Goal: Task Accomplishment & Management: Use online tool/utility

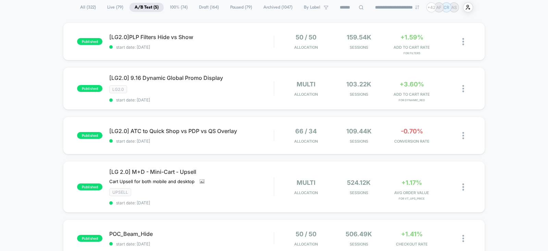
scroll to position [52, 0]
click at [229, 242] on span "start date: 9/8/2025" at bounding box center [191, 244] width 165 height 5
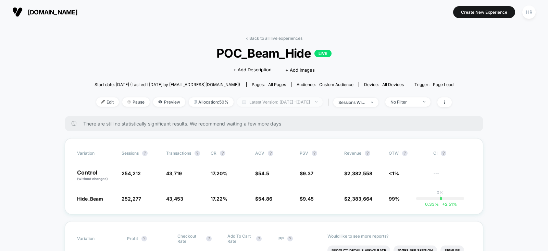
click at [295, 103] on span "Latest Version: Sep 7, 2025 - Sep 17, 2025" at bounding box center [280, 101] width 86 height 9
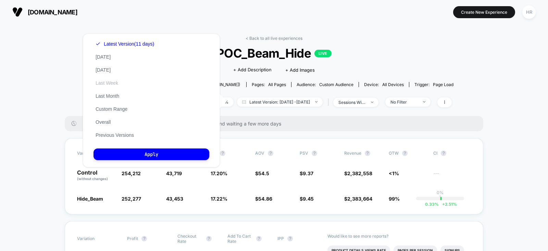
click at [115, 84] on button "Last Week" at bounding box center [107, 83] width 27 height 6
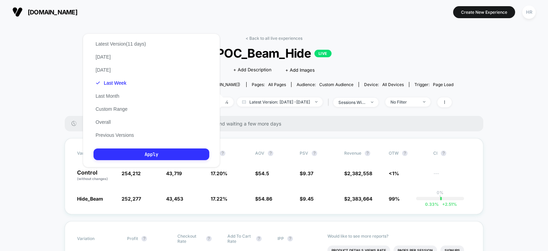
click at [151, 154] on button "Apply" at bounding box center [152, 154] width 116 height 12
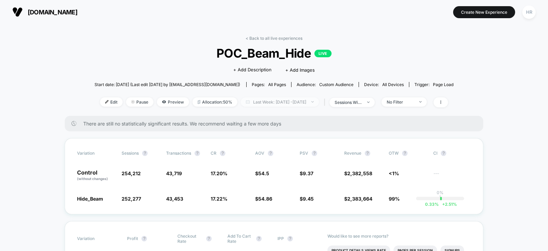
click at [304, 105] on span "Last Week: Sep 7, 2025 - Sep 17, 2025" at bounding box center [280, 101] width 78 height 9
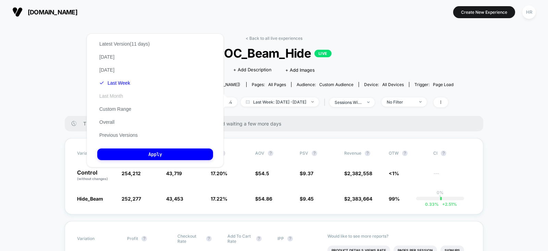
click at [110, 95] on button "Last Month" at bounding box center [111, 96] width 28 height 6
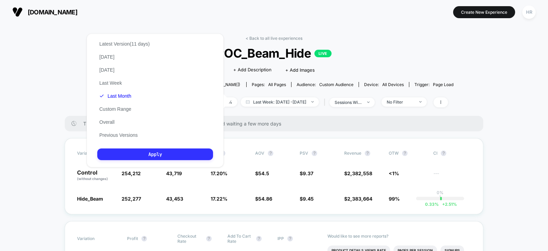
click at [143, 150] on button "Apply" at bounding box center [155, 154] width 116 height 12
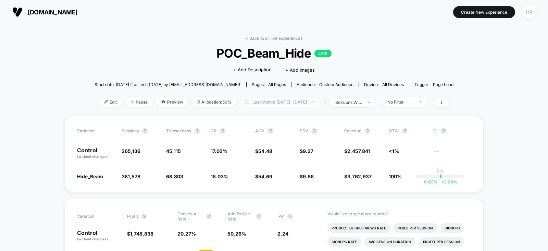
click at [305, 104] on span "Last Month: Aug 19, 2025 - Sep 18, 2025" at bounding box center [280, 101] width 80 height 9
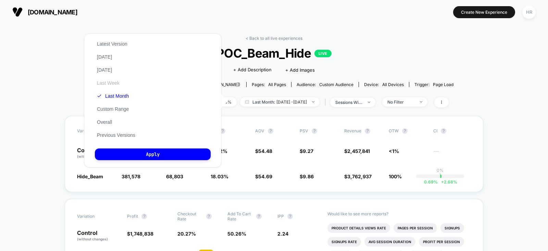
click at [111, 82] on button "Last Week" at bounding box center [108, 83] width 27 height 6
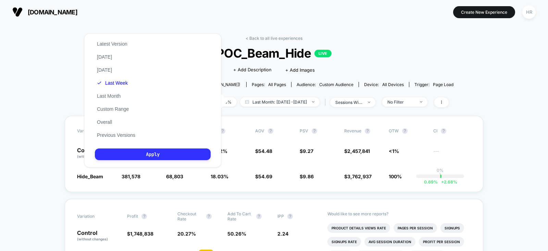
click at [158, 156] on button "Apply" at bounding box center [153, 154] width 116 height 12
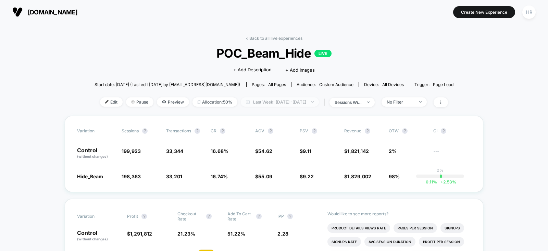
click at [258, 101] on span "Last Week: Sep 11, 2025 - Sep 18, 2025" at bounding box center [280, 101] width 78 height 9
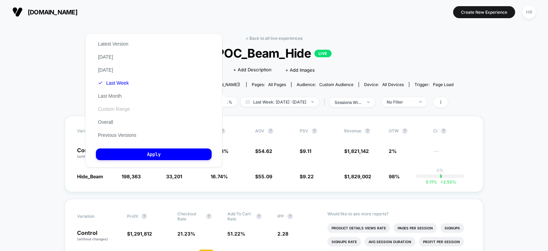
click at [123, 111] on button "Custom Range" at bounding box center [114, 109] width 36 height 6
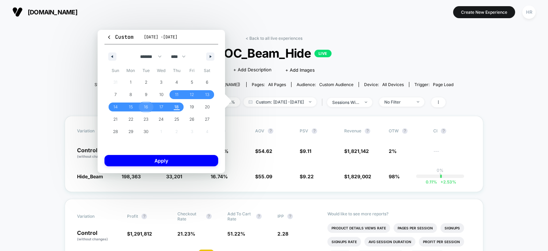
click at [145, 105] on span "16" at bounding box center [146, 107] width 4 height 12
click at [161, 105] on span "17" at bounding box center [161, 107] width 4 height 12
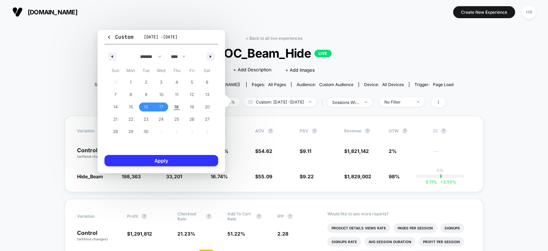
click at [161, 162] on button "Apply" at bounding box center [162, 160] width 114 height 11
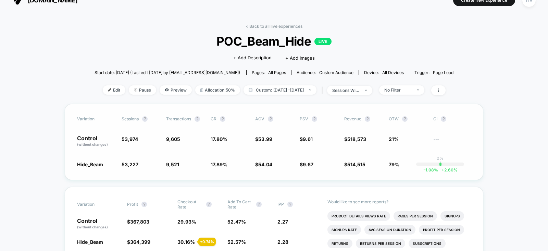
scroll to position [5, 0]
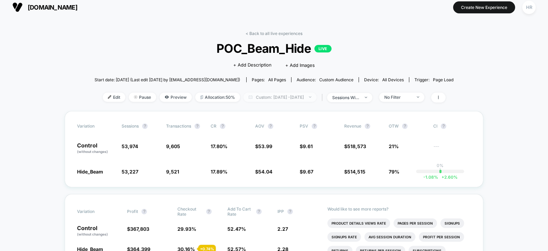
click at [281, 96] on span "Custom: Sep 16, 2025 - Sep 17, 2025" at bounding box center [280, 97] width 73 height 9
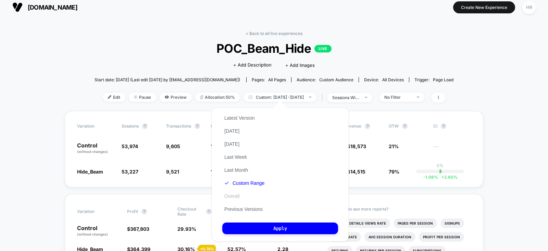
click at [235, 196] on button "Overall" at bounding box center [231, 196] width 19 height 6
click at [240, 119] on button "Latest Version" at bounding box center [239, 118] width 35 height 6
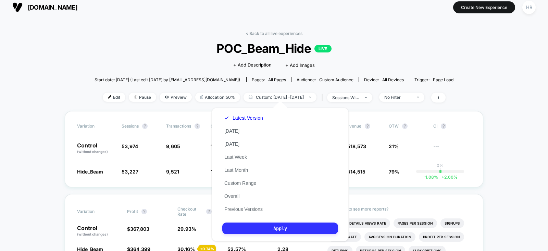
click at [239, 227] on button "Apply" at bounding box center [280, 228] width 116 height 12
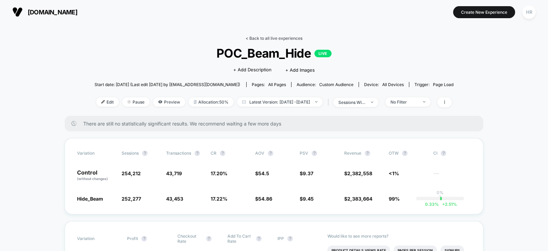
click at [279, 37] on link "< Back to all live experiences" at bounding box center [274, 38] width 57 height 5
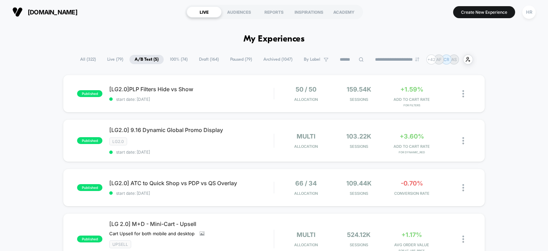
click at [336, 57] on input at bounding box center [352, 60] width 34 height 8
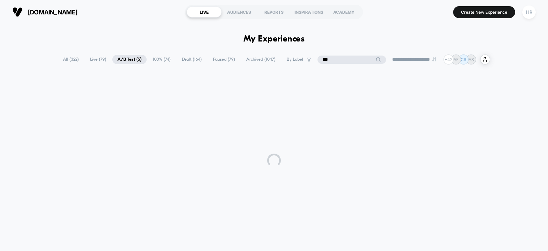
type input "***"
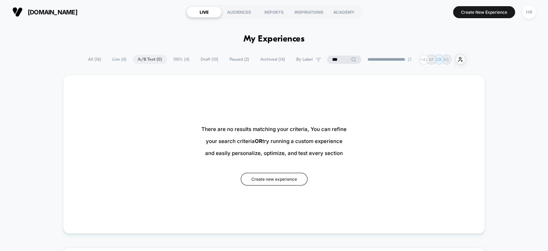
click at [83, 60] on span "All ( 16 )" at bounding box center [94, 59] width 23 height 9
click at [95, 57] on span "All ( 16 )" at bounding box center [94, 59] width 23 height 9
click at [337, 59] on input "***" at bounding box center [344, 60] width 34 height 8
click at [337, 59] on input "***" at bounding box center [344, 60] width 69 height 8
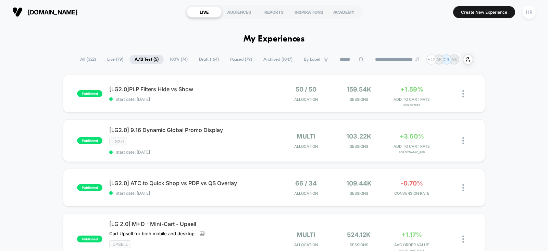
click at [83, 56] on span "All ( 322 )" at bounding box center [88, 59] width 26 height 9
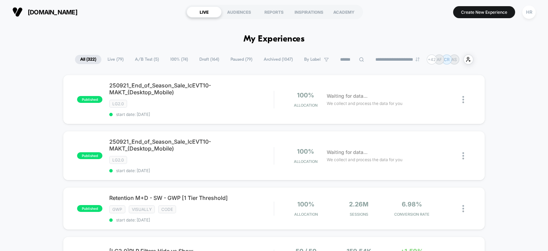
click at [344, 60] on input at bounding box center [352, 60] width 34 height 8
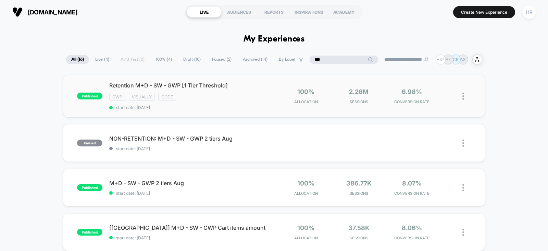
type input "***"
click at [463, 96] on img at bounding box center [464, 96] width 2 height 7
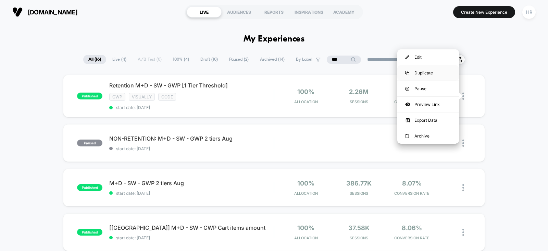
click at [427, 71] on div "Duplicate" at bounding box center [429, 72] width 62 height 15
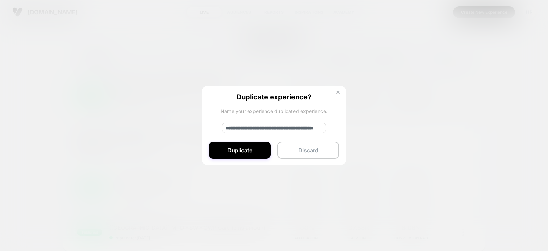
drag, startPoint x: 250, startPoint y: 128, endPoint x: 189, endPoint y: 129, distance: 60.7
click at [463, 104] on div "**********" at bounding box center [467, 96] width 9 height 16
type input "**********"
click at [228, 151] on button "Duplicate" at bounding box center [240, 150] width 62 height 17
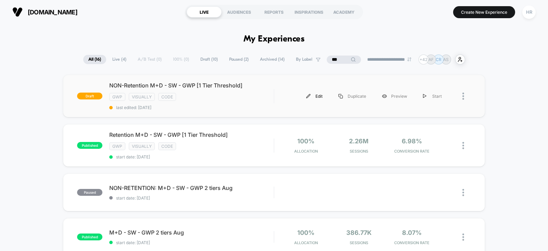
click at [317, 96] on div "Edit" at bounding box center [315, 95] width 32 height 15
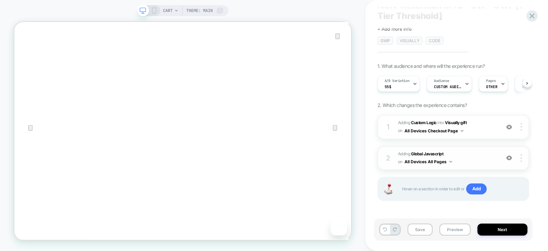
click at [480, 155] on span "Adding Global Javascript on All Devices All Pages" at bounding box center [447, 158] width 99 height 16
